Goal: Task Accomplishment & Management: Use online tool/utility

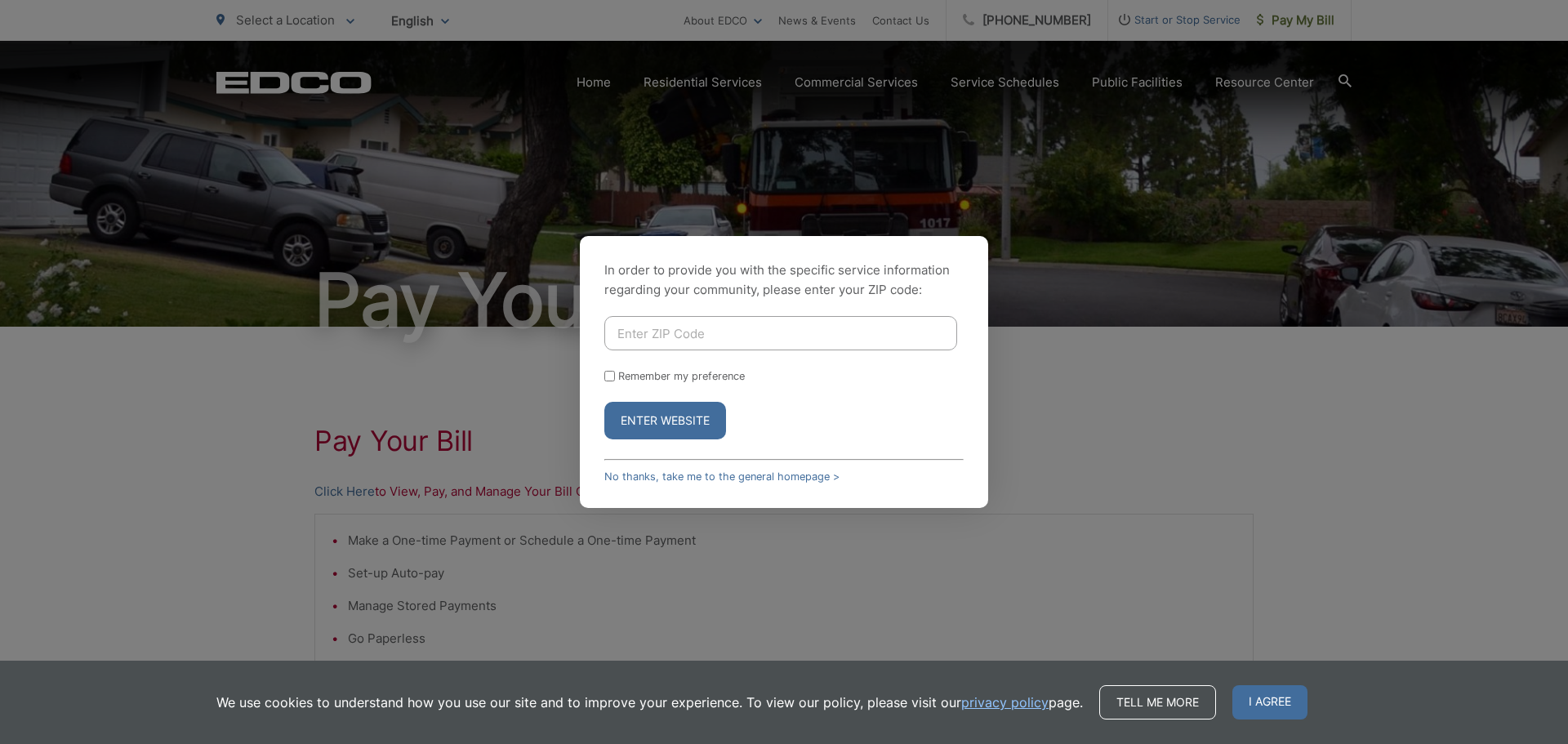
click at [729, 323] on input "Enter ZIP Code" at bounding box center [780, 333] width 352 height 35
type input "92021"
click at [701, 426] on button "Enter Website" at bounding box center [666, 420] width 122 height 37
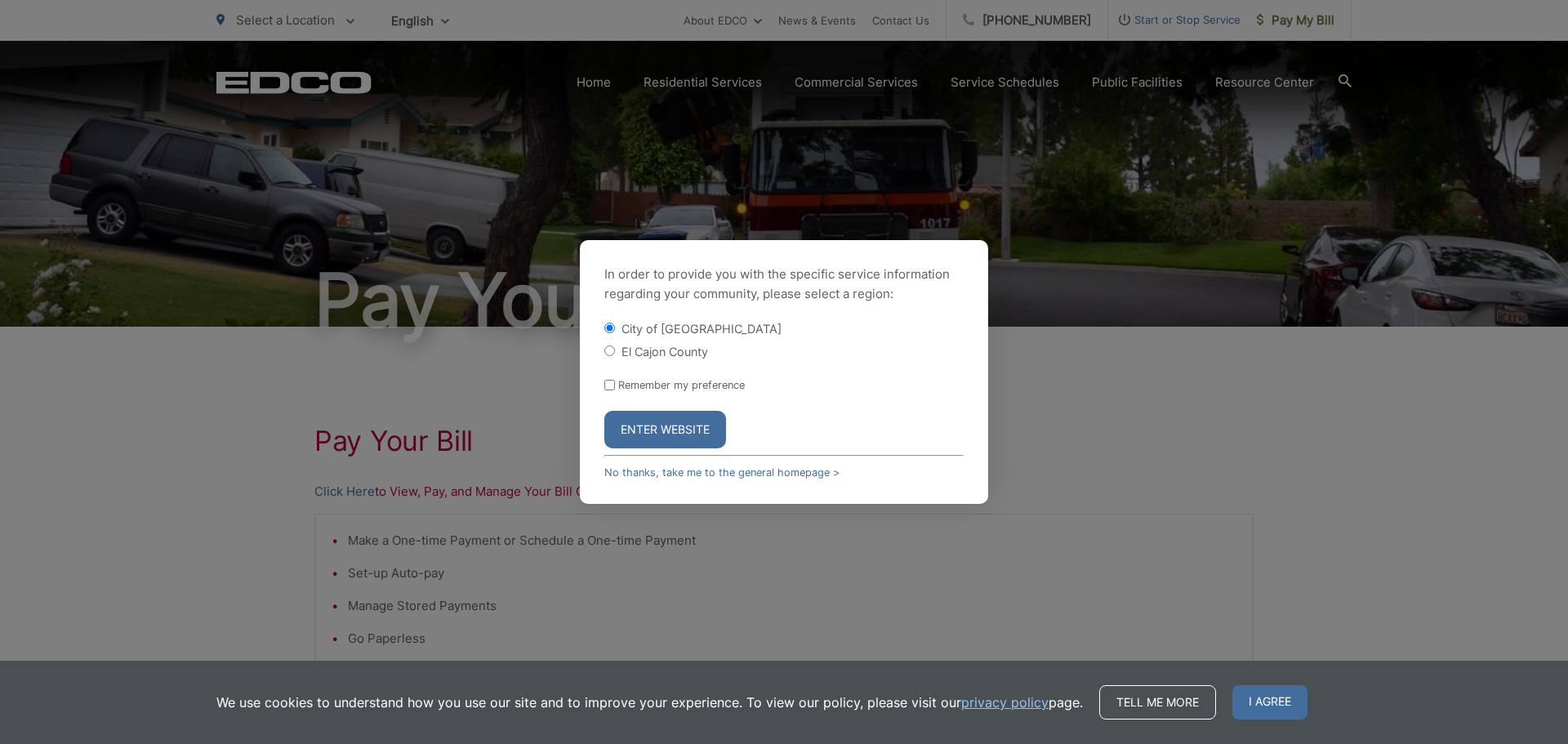
click at [610, 349] on input "El Cajon County" at bounding box center [610, 351] width 11 height 11
radio input "true"
click at [695, 436] on button "Enter Website" at bounding box center [666, 429] width 122 height 37
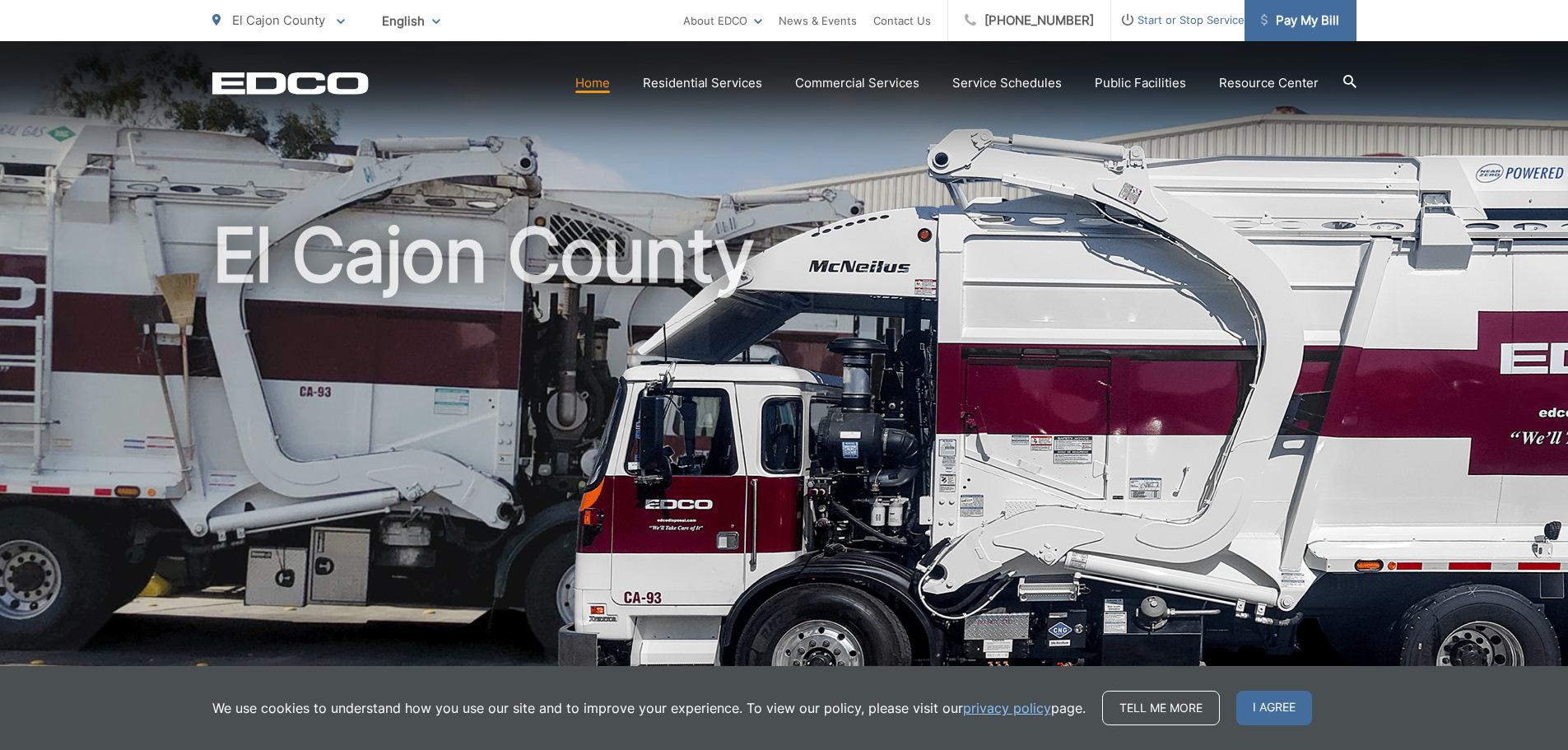
click at [1316, 18] on span "Pay My Bill" at bounding box center [1300, 21] width 78 height 20
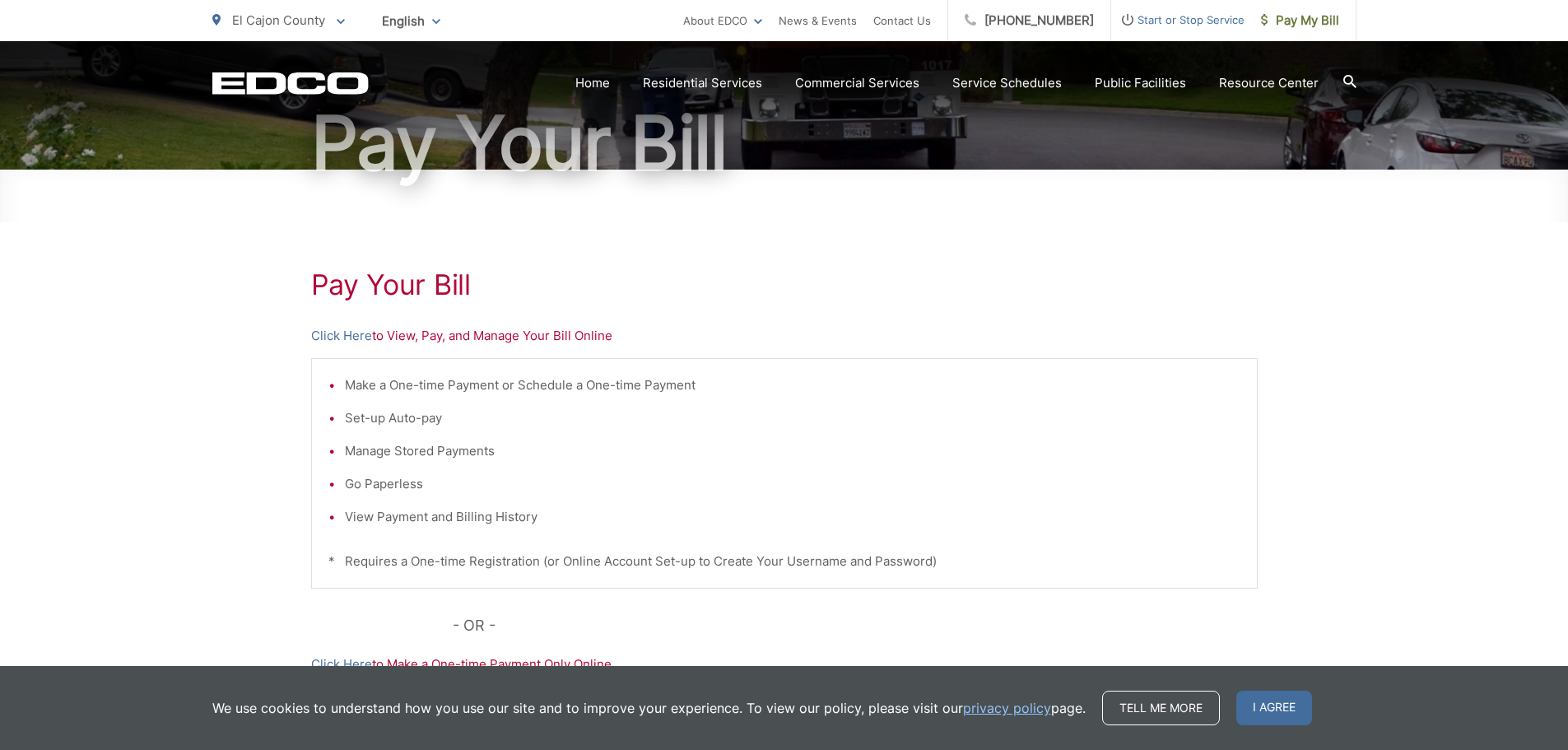
scroll to position [164, 0]
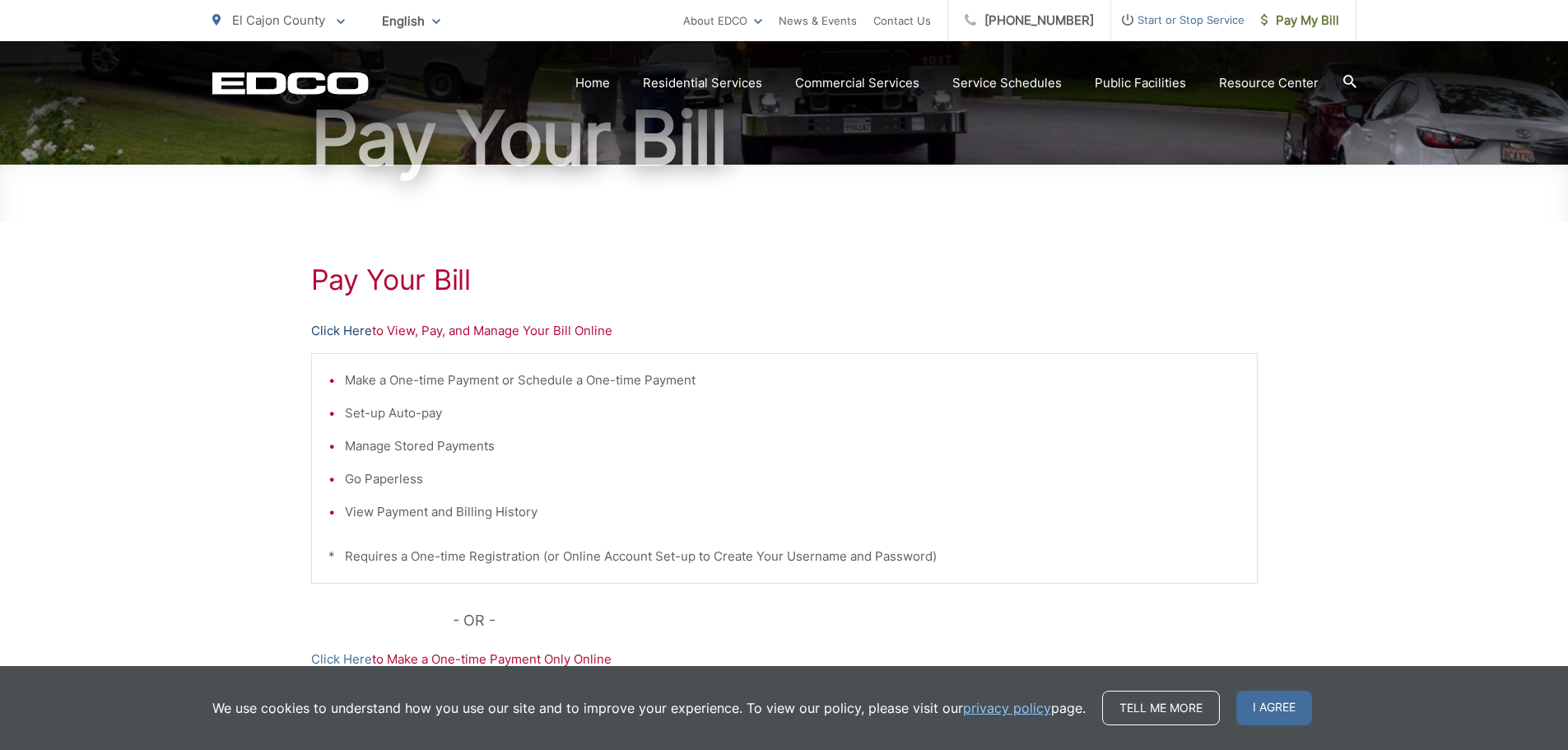
click at [359, 328] on link "Click Here" at bounding box center [342, 331] width 61 height 20
